Goal: Transaction & Acquisition: Purchase product/service

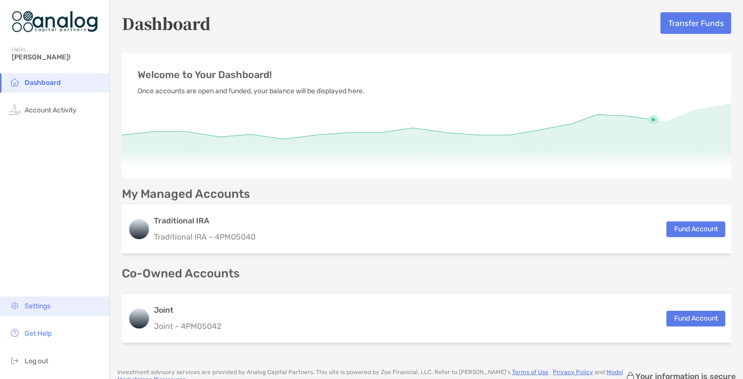
click at [50, 307] on span "Settings" at bounding box center [38, 306] width 26 height 8
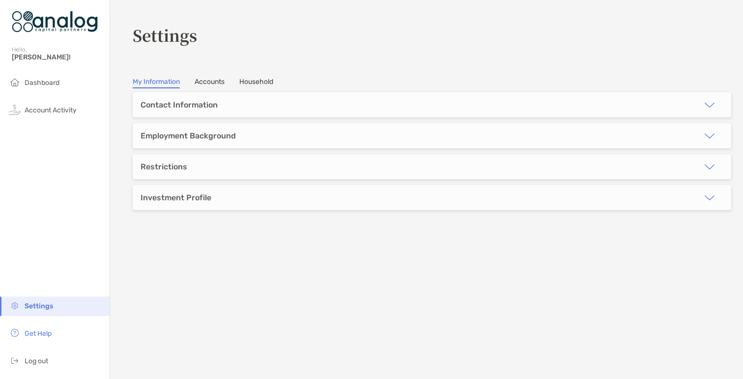
click at [206, 87] on link "Accounts" at bounding box center [210, 83] width 30 height 11
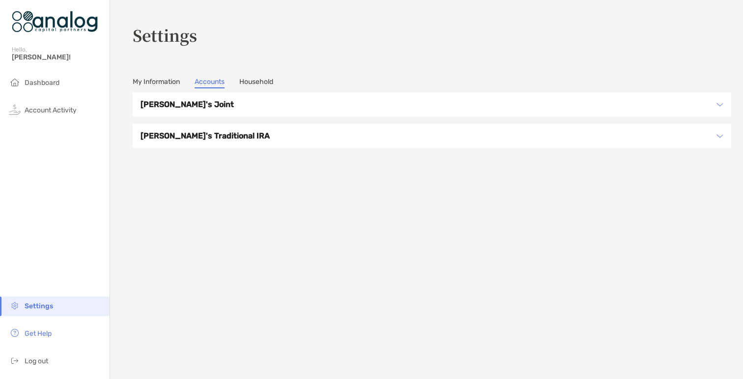
click at [210, 108] on h3 "[PERSON_NAME]'s Joint" at bounding box center [426, 104] width 570 height 12
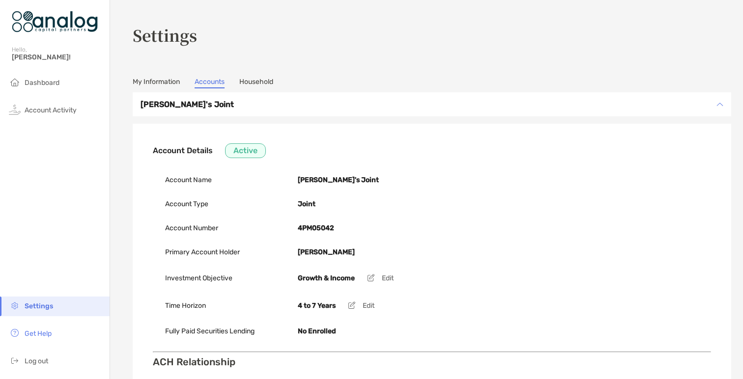
click at [180, 85] on link "My Information" at bounding box center [156, 83] width 47 height 11
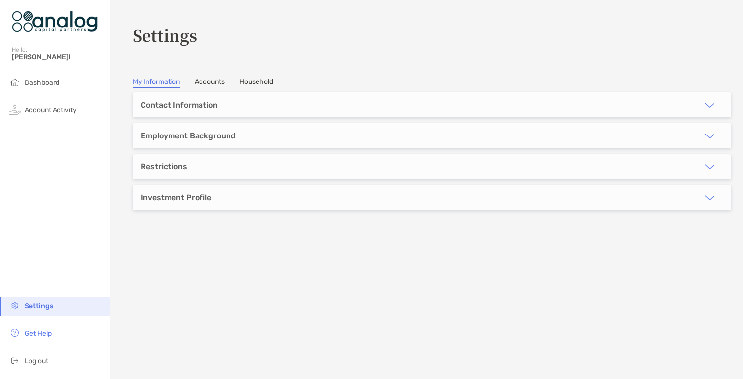
click at [260, 85] on link "Household" at bounding box center [256, 83] width 34 height 11
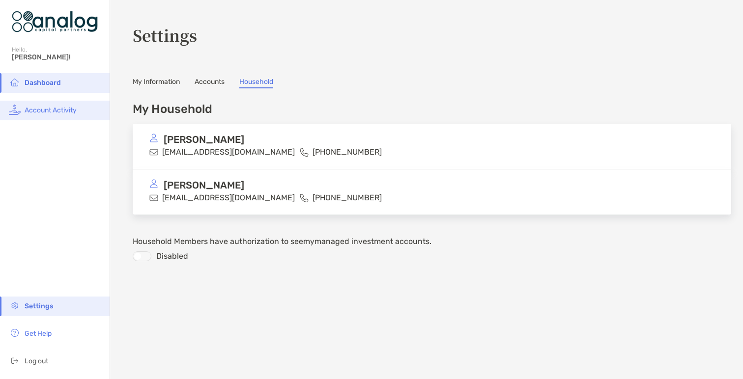
click at [38, 108] on span "Account Activity" at bounding box center [51, 110] width 52 height 8
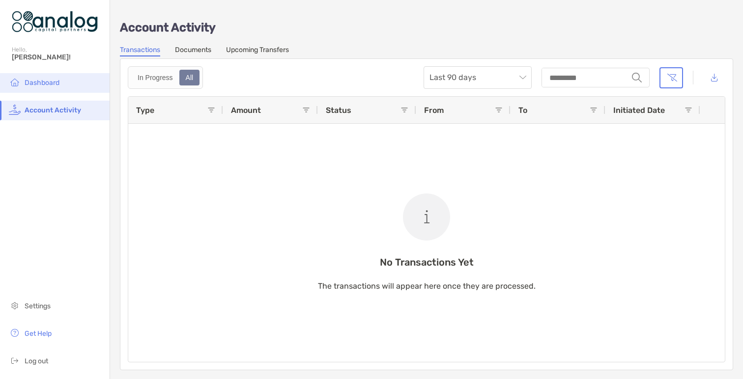
click at [34, 77] on li "Dashboard" at bounding box center [55, 83] width 110 height 20
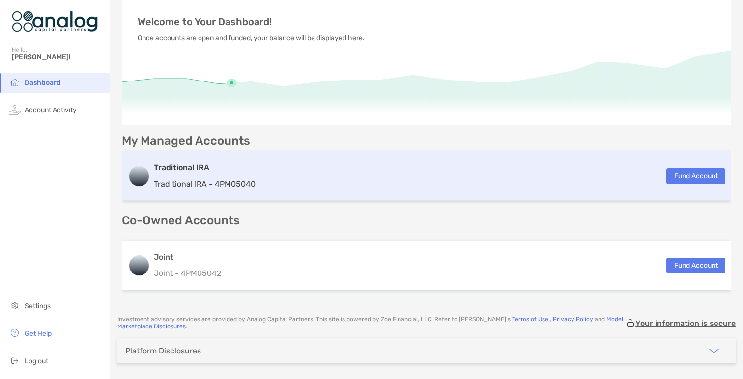
scroll to position [74, 0]
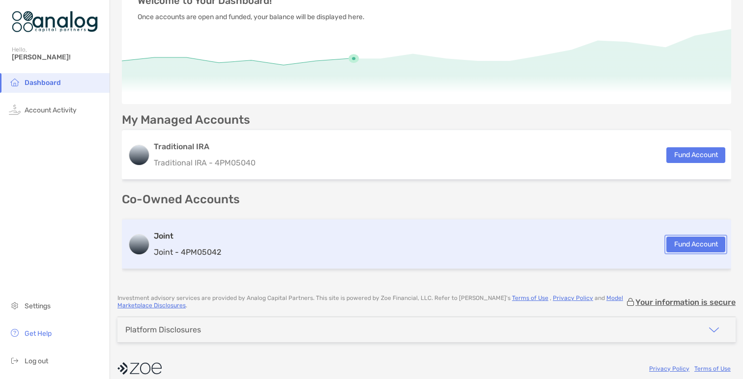
click at [679, 245] on button "Fund Account" at bounding box center [695, 245] width 59 height 16
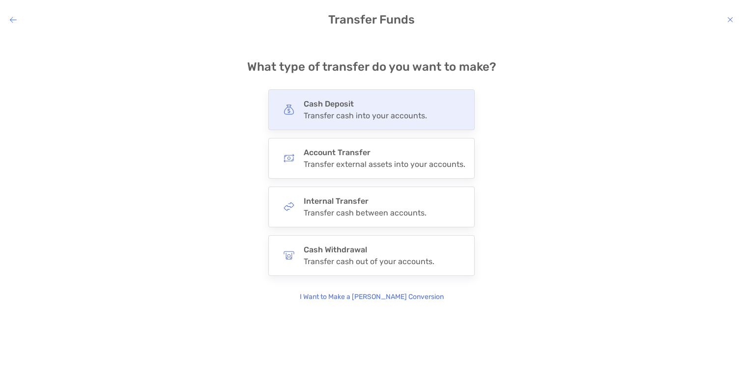
click at [354, 117] on div "Transfer cash into your accounts." at bounding box center [365, 115] width 123 height 9
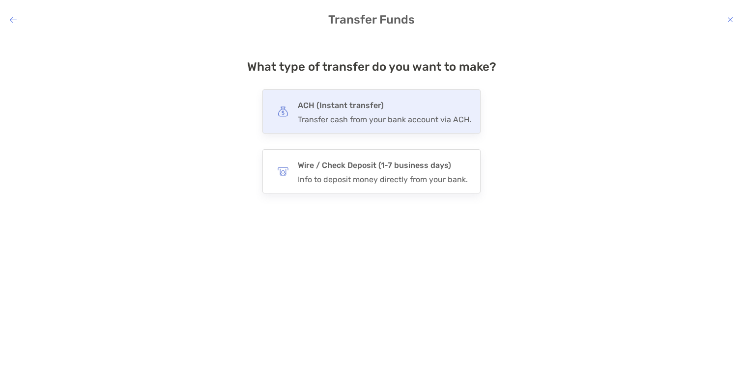
click at [390, 118] on div "Transfer cash from your bank account via ACH." at bounding box center [384, 119] width 173 height 9
click at [0, 0] on input "***" at bounding box center [0, 0] width 0 height 0
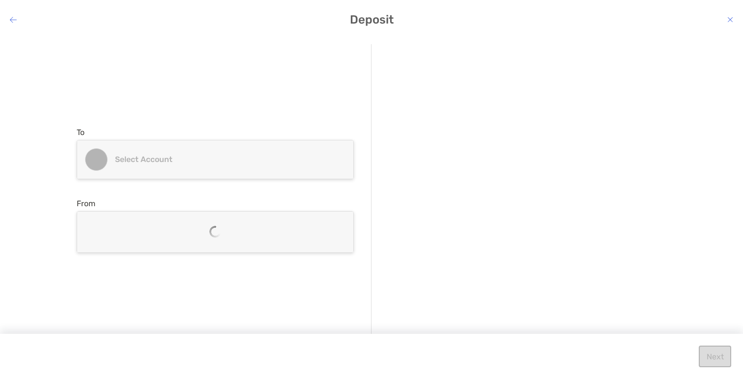
click at [258, 162] on h4 "Select account" at bounding box center [221, 159] width 212 height 9
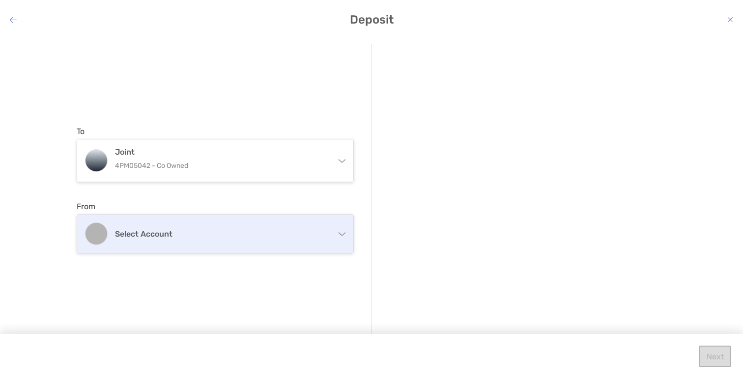
click at [218, 226] on div "Select account" at bounding box center [215, 234] width 276 height 38
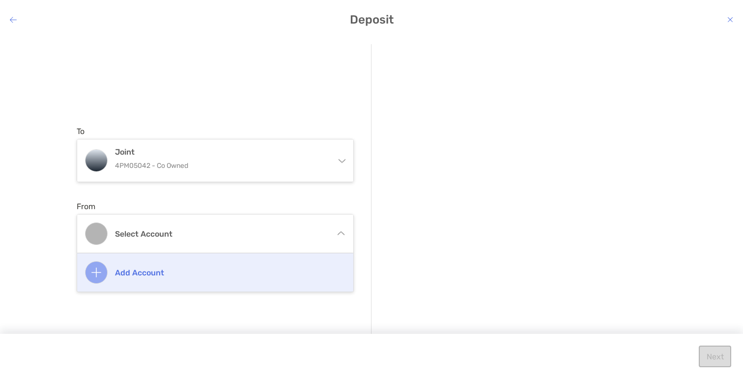
click at [186, 279] on div "Add account" at bounding box center [215, 273] width 276 height 38
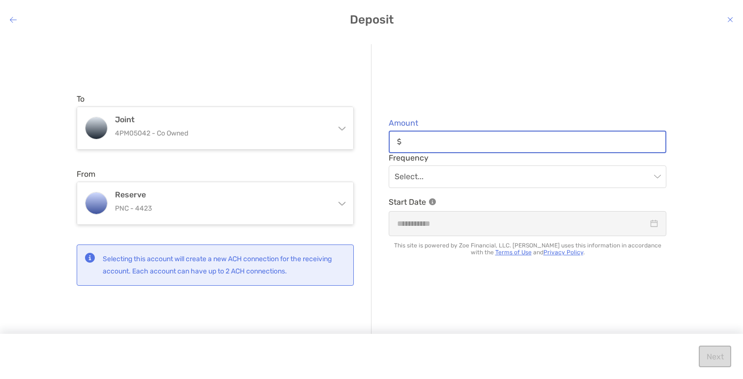
click at [438, 145] on input "Amount" at bounding box center [535, 142] width 260 height 8
type input "*"
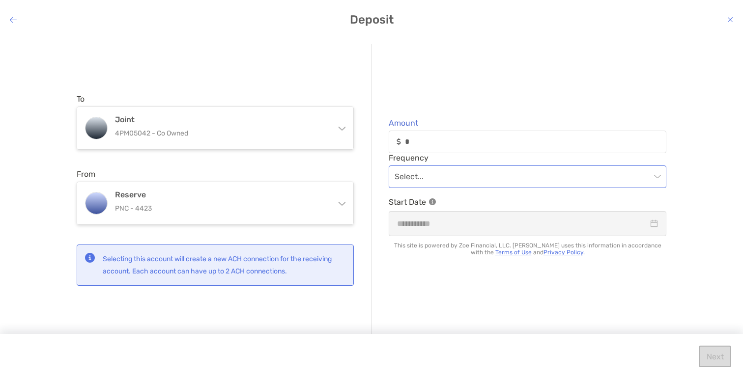
click at [459, 176] on input "modal" at bounding box center [523, 177] width 256 height 22
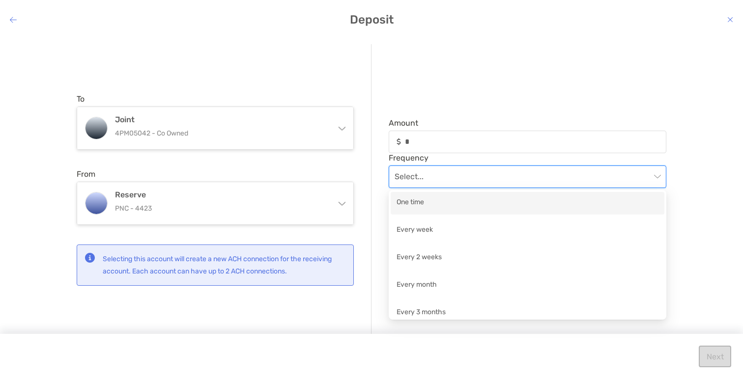
click at [446, 201] on div "One time" at bounding box center [528, 203] width 262 height 12
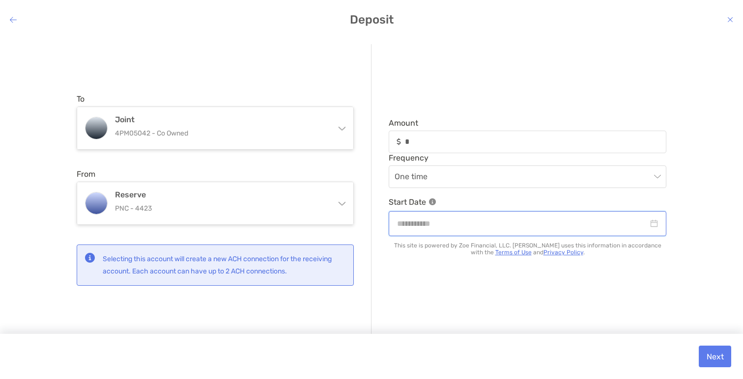
click at [439, 221] on input "modal" at bounding box center [522, 224] width 251 height 12
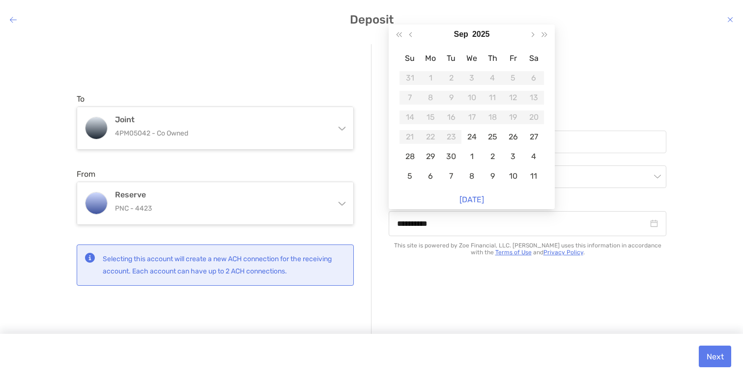
click at [470, 196] on link "Today" at bounding box center [471, 199] width 25 height 9
type input "**********"
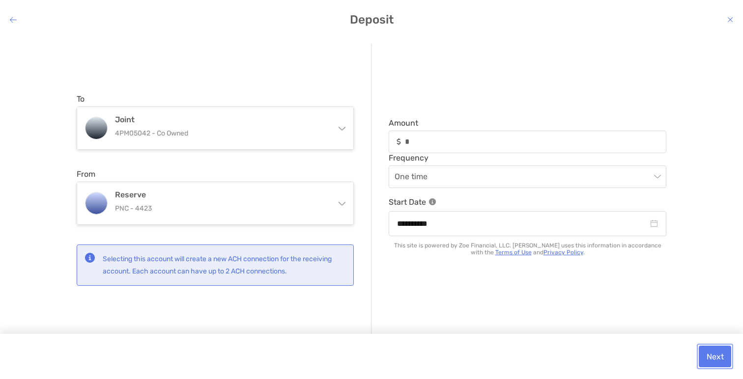
click at [717, 353] on button "Next" at bounding box center [715, 357] width 32 height 22
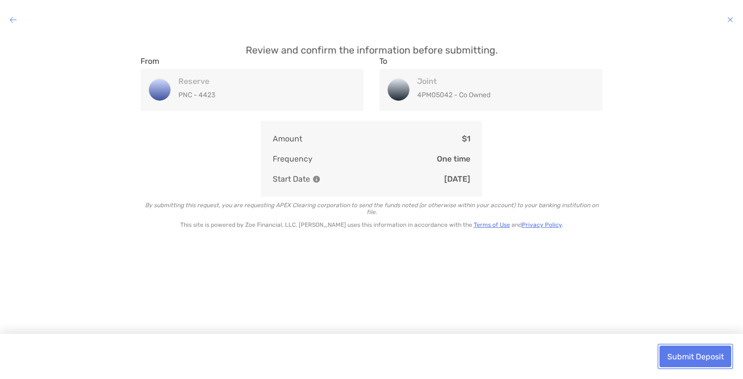
click at [687, 353] on button "Submit Deposit" at bounding box center [695, 357] width 72 height 22
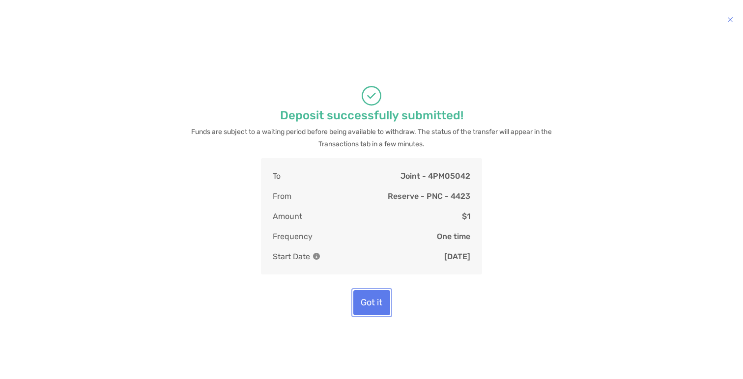
click at [377, 315] on button "Got it" at bounding box center [371, 302] width 37 height 25
click at [381, 303] on button "Got it" at bounding box center [371, 302] width 37 height 25
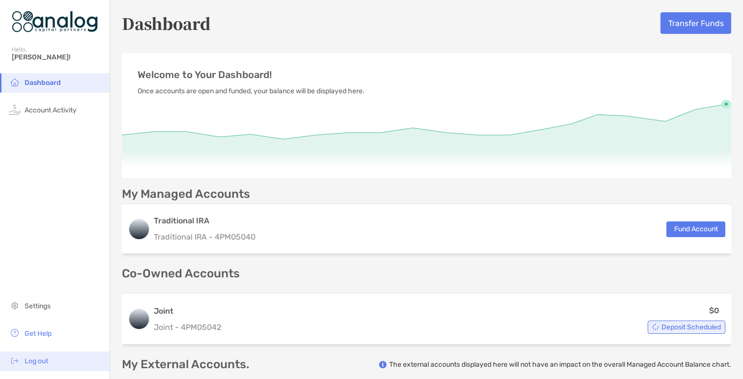
click at [45, 367] on li "Log out" at bounding box center [55, 362] width 110 height 20
